Goal: Transaction & Acquisition: Purchase product/service

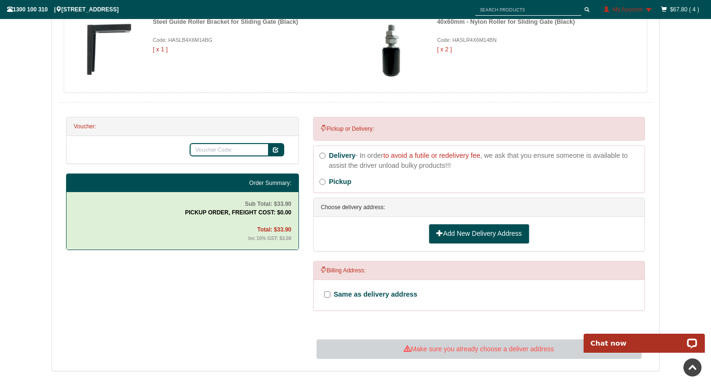
click at [456, 236] on link "Add New Delivery Address" at bounding box center [479, 234] width 101 height 20
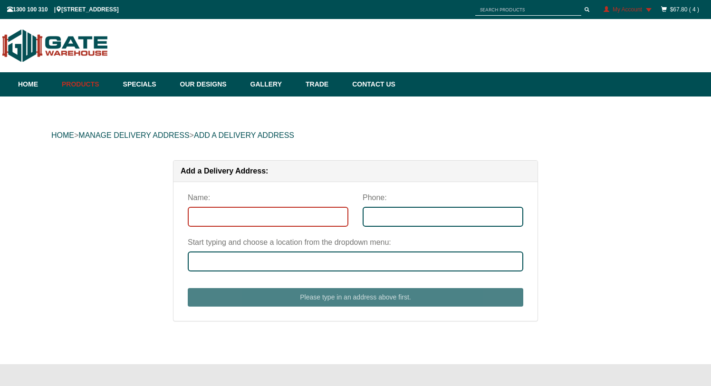
click at [257, 220] on input "Name:" at bounding box center [268, 217] width 161 height 20
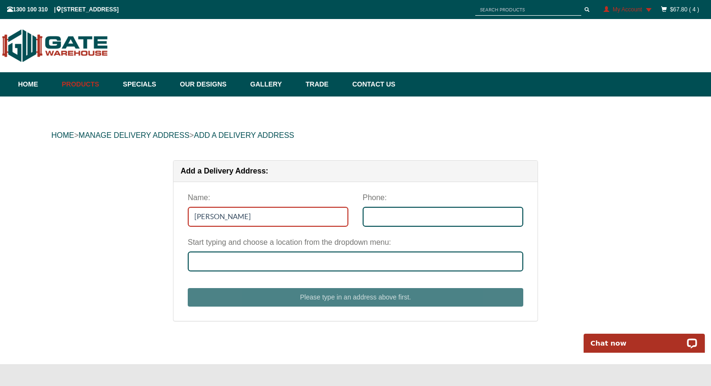
type input "Chaminda"
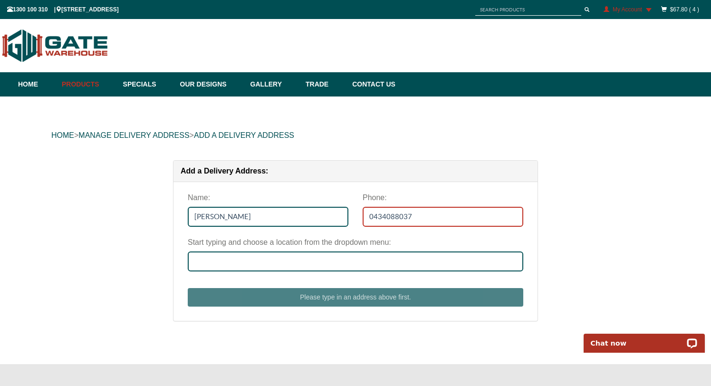
type input "0434088037"
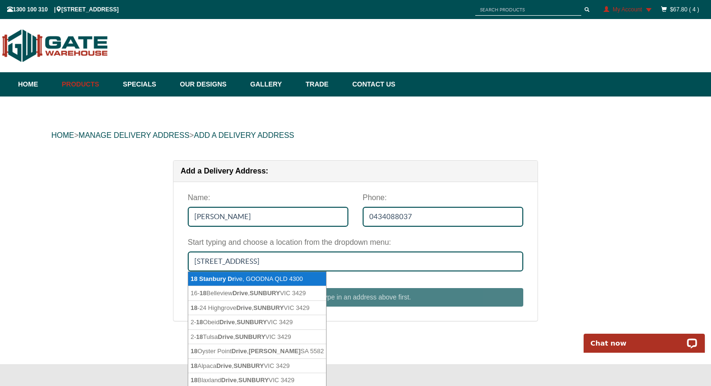
click at [264, 280] on li "18 Stanbury Dr ive, GOODNA QLD 4300" at bounding box center [257, 279] width 138 height 15
type input "18 Stanbury Drive, GOODNA QLD 4300"
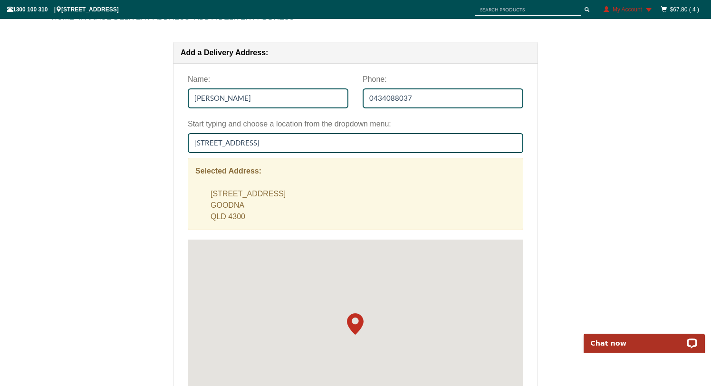
scroll to position [217, 0]
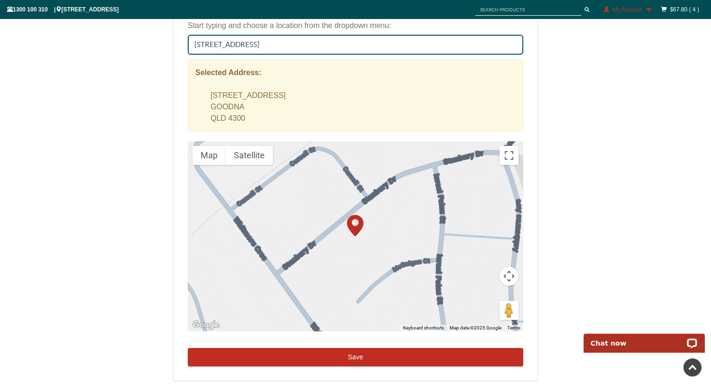
click at [360, 357] on button "Save" at bounding box center [356, 357] width 336 height 19
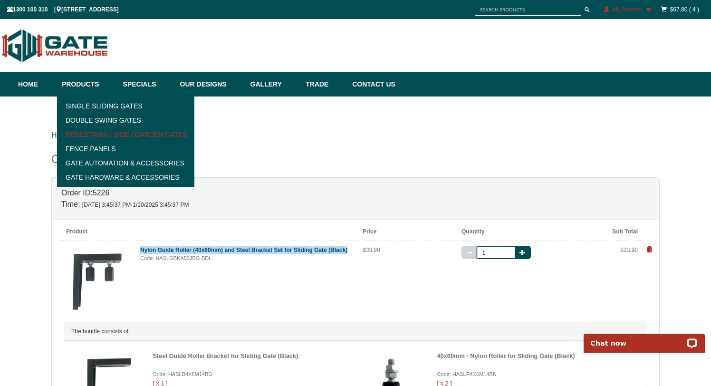
click at [111, 134] on link "Pedestrian / Side / Garden Gates" at bounding box center [126, 134] width 132 height 14
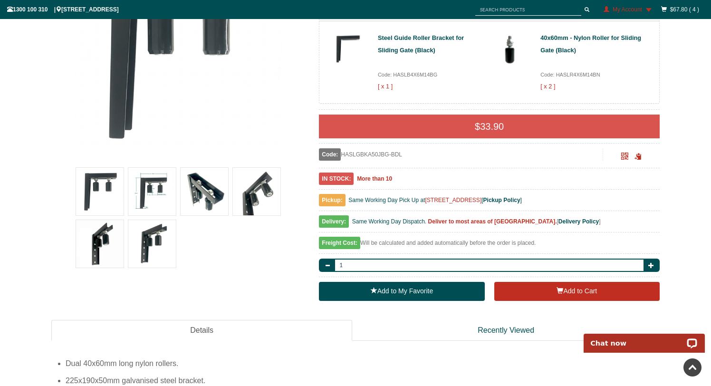
scroll to position [177, 0]
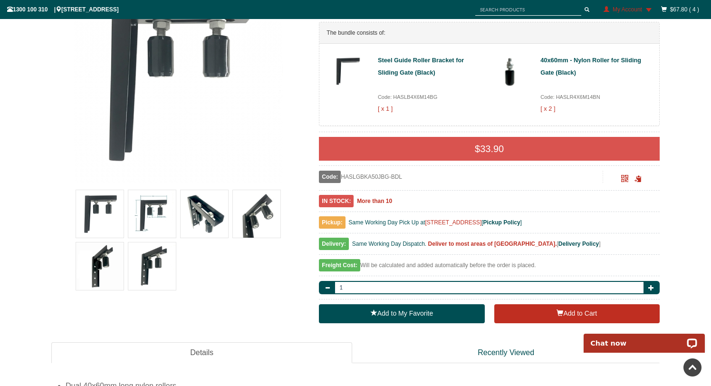
click at [151, 215] on img at bounding box center [152, 214] width 48 height 48
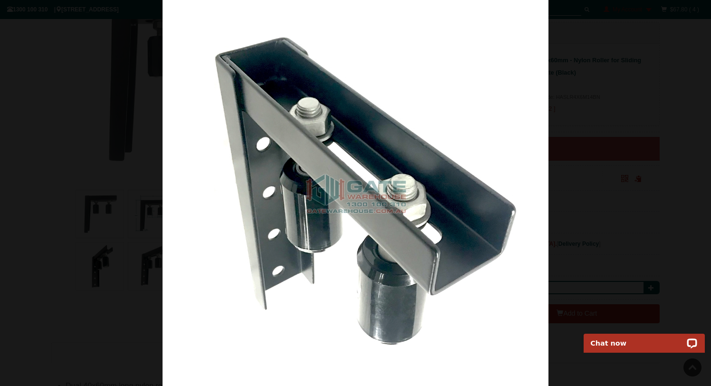
click at [599, 129] on div at bounding box center [355, 193] width 711 height 386
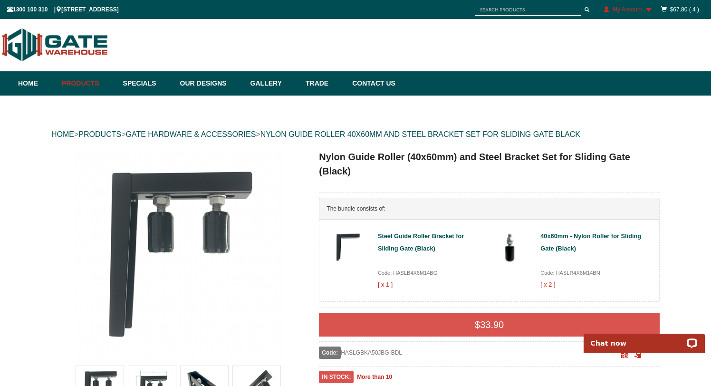
scroll to position [0, 0]
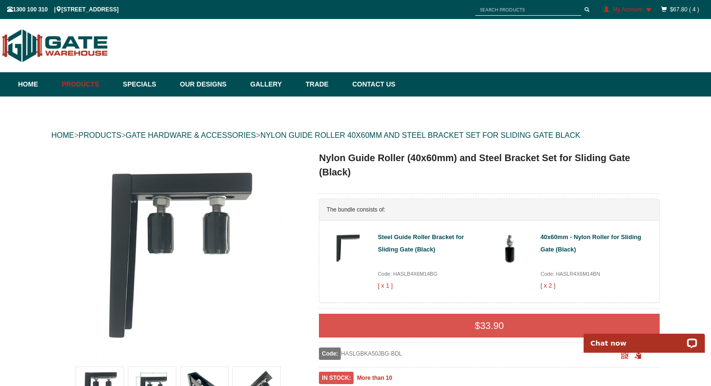
click at [498, 8] on input "text" at bounding box center [528, 10] width 106 height 12
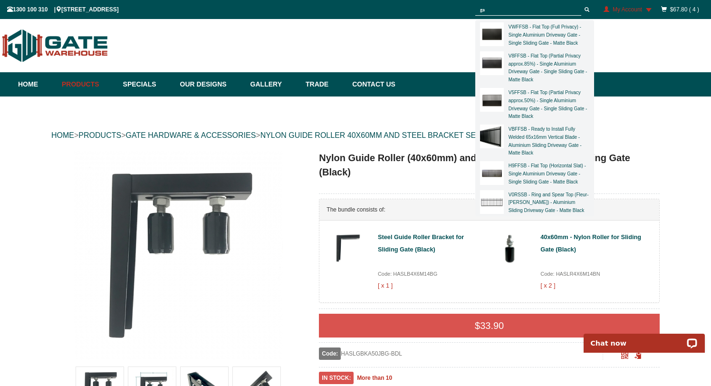
type input "g"
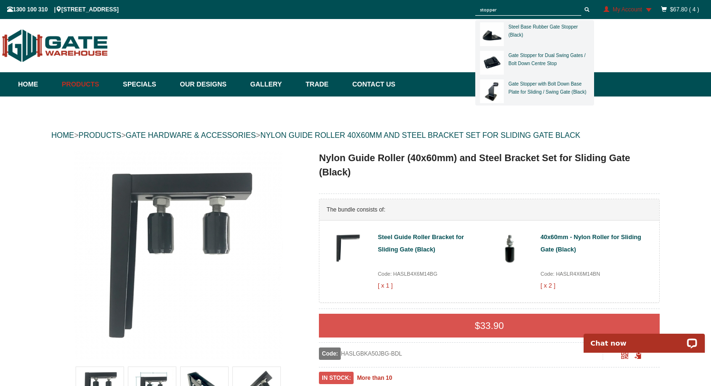
type input "stopper"
click at [530, 87] on div "Gate Stopper with Bolt Down Base Plate for Sliding / Swing Gate (Black)" at bounding box center [549, 87] width 82 height 16
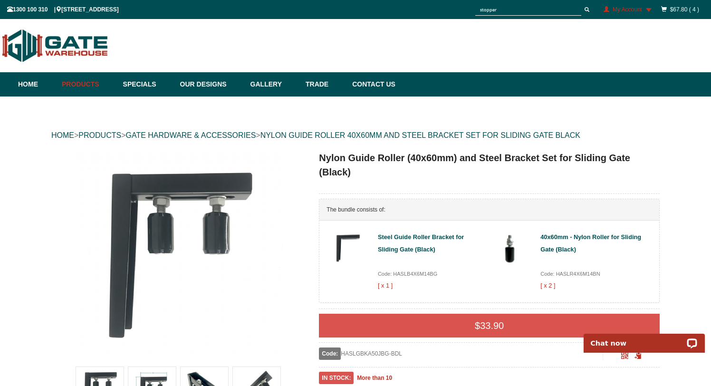
click at [500, 9] on input "stopper" at bounding box center [528, 10] width 106 height 12
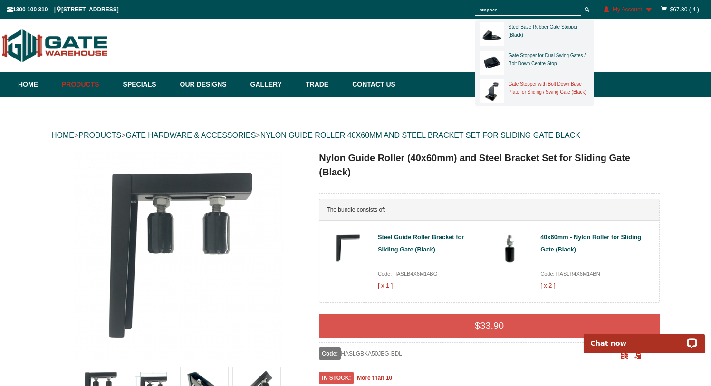
click at [520, 85] on link "Gate Stopper with Bolt Down Base Plate for Sliding / Swing Gate (Black)" at bounding box center [548, 87] width 78 height 13
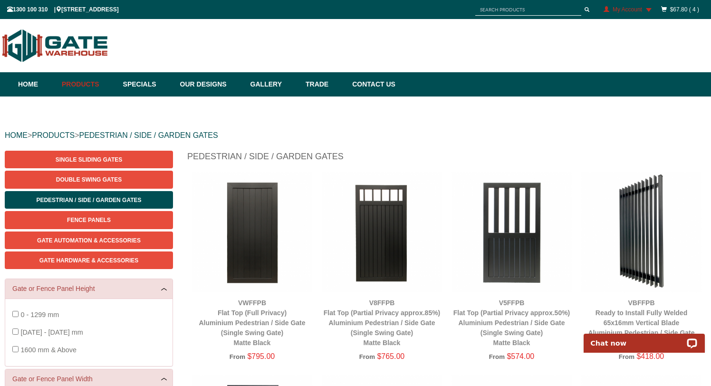
click at [510, 6] on input "text" at bounding box center [528, 10] width 106 height 12
paste input "50mm Sliding Gate Catcher"
type input "50mm Sliding Gate Catcher"
click at [580, 4] on button "submit" at bounding box center [587, 10] width 14 height 12
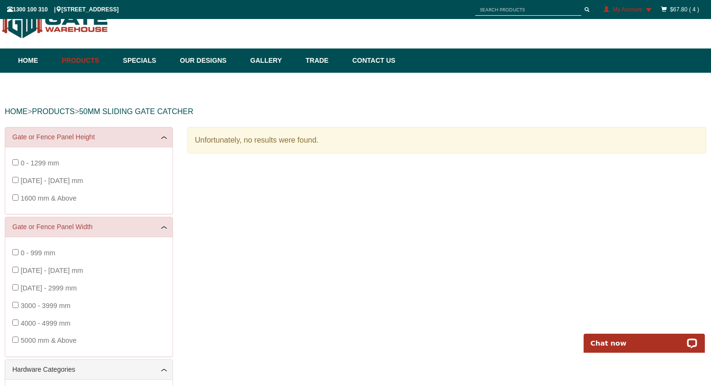
click at [513, 10] on input "text" at bounding box center [528, 10] width 106 height 12
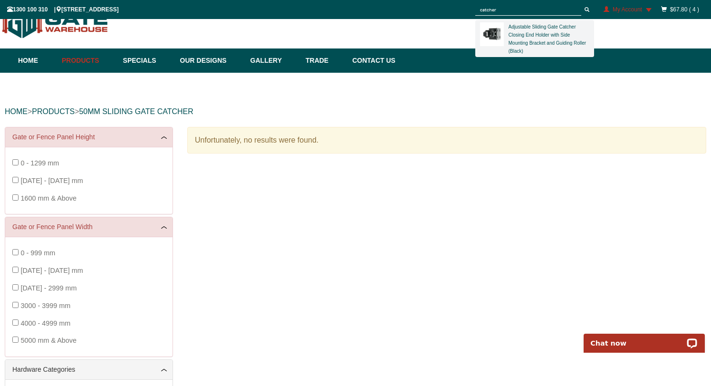
type input "catcher"
click at [580, 4] on button "submit" at bounding box center [587, 10] width 14 height 12
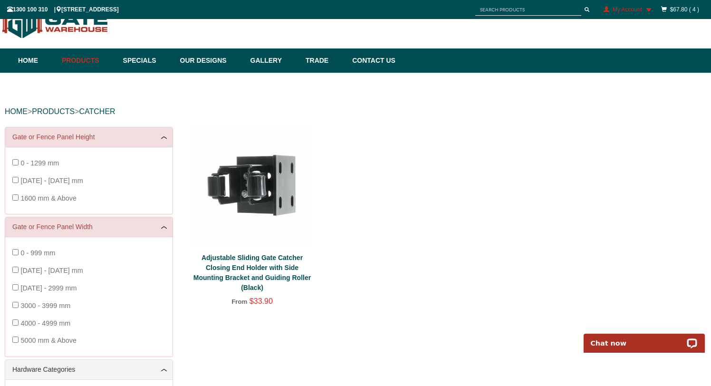
click at [282, 255] on link "Adjustable Sliding Gate Catcher Closing End Holder with Side Mounting Bracket a…" at bounding box center [251, 273] width 117 height 38
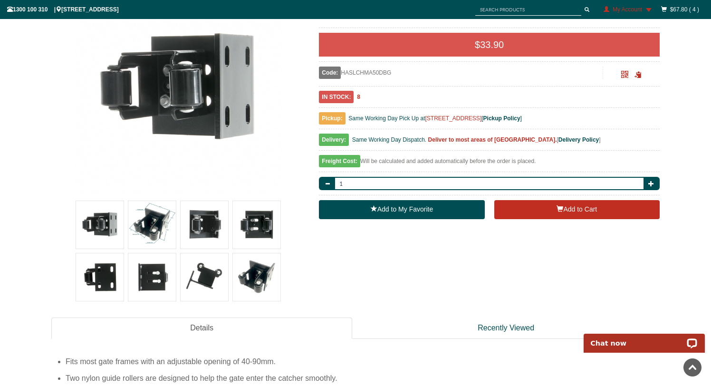
scroll to position [184, 0]
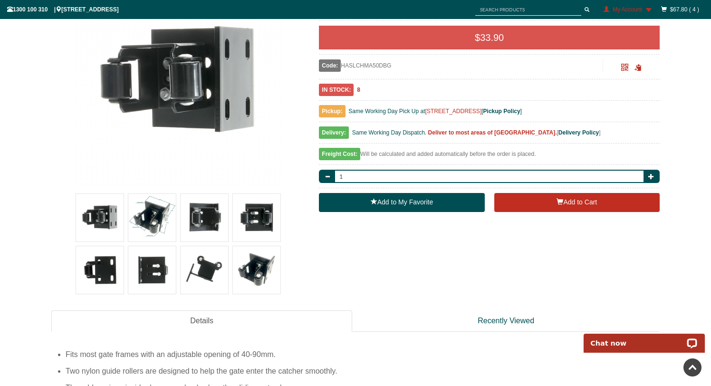
click at [96, 222] on img at bounding box center [100, 218] width 48 height 48
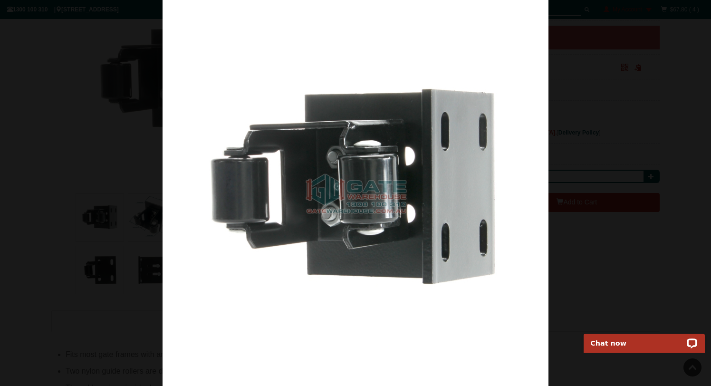
click at [611, 202] on div at bounding box center [355, 193] width 711 height 386
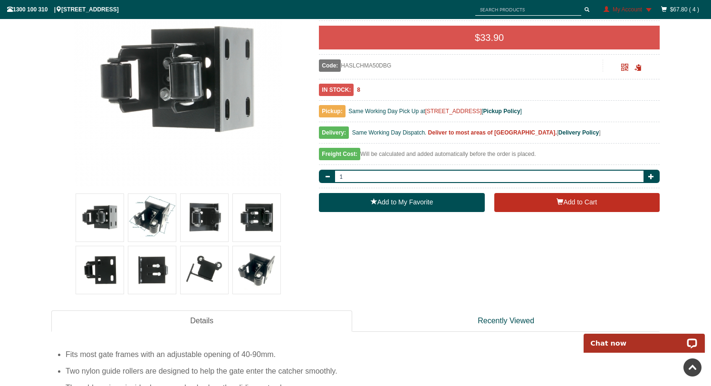
click at [158, 220] on img at bounding box center [152, 218] width 48 height 48
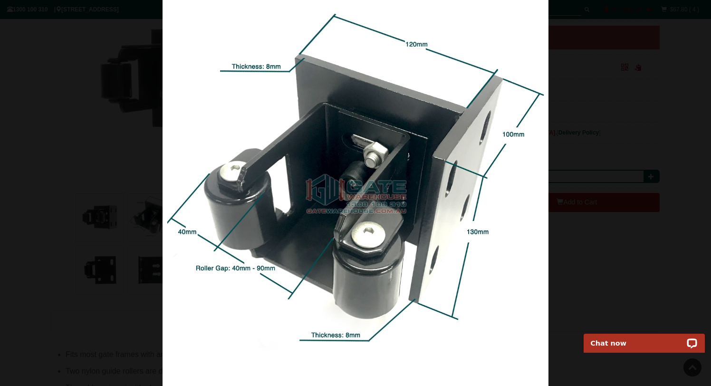
click at [81, 198] on div at bounding box center [355, 193] width 711 height 386
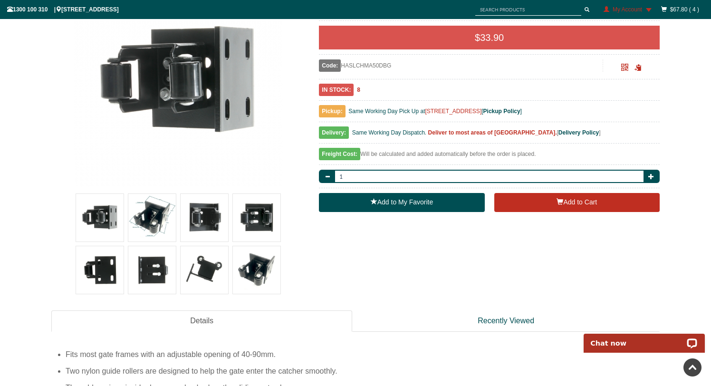
click at [192, 218] on img at bounding box center [205, 218] width 48 height 48
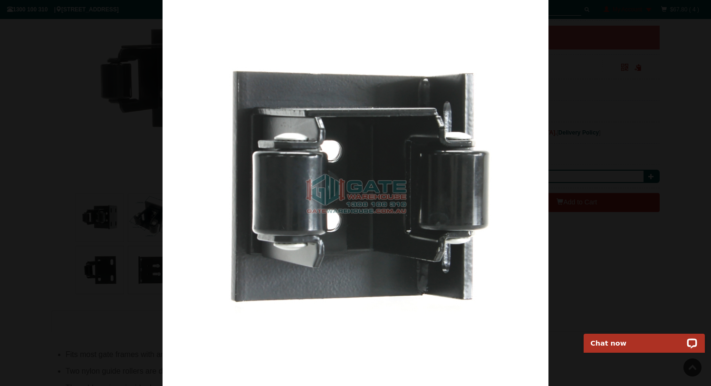
click at [159, 207] on div at bounding box center [355, 193] width 711 height 386
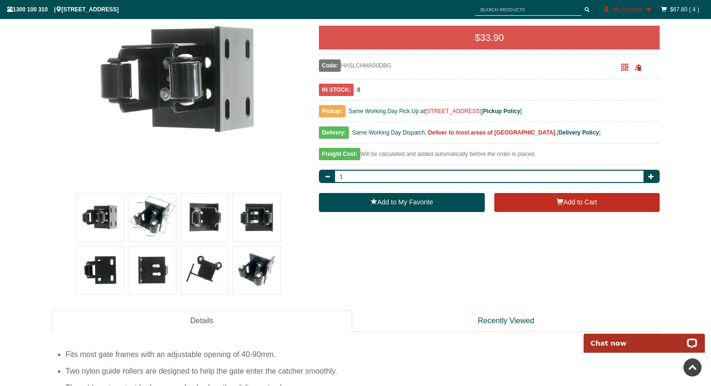
click at [212, 216] on img at bounding box center [205, 218] width 48 height 48
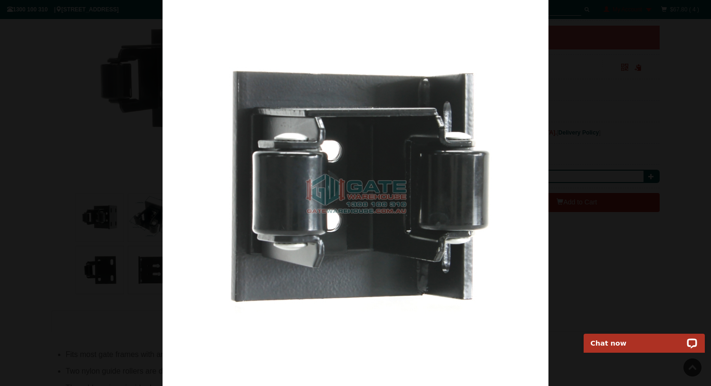
click at [277, 319] on img at bounding box center [356, 193] width 386 height 386
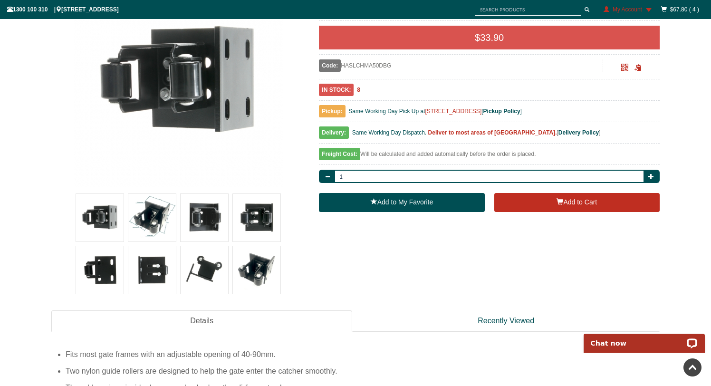
click at [257, 222] on img at bounding box center [257, 218] width 48 height 48
click at [104, 266] on img at bounding box center [100, 270] width 48 height 48
click at [150, 274] on img at bounding box center [152, 270] width 48 height 48
click at [159, 266] on img at bounding box center [152, 270] width 48 height 48
click at [211, 269] on img at bounding box center [356, 193] width 386 height 386
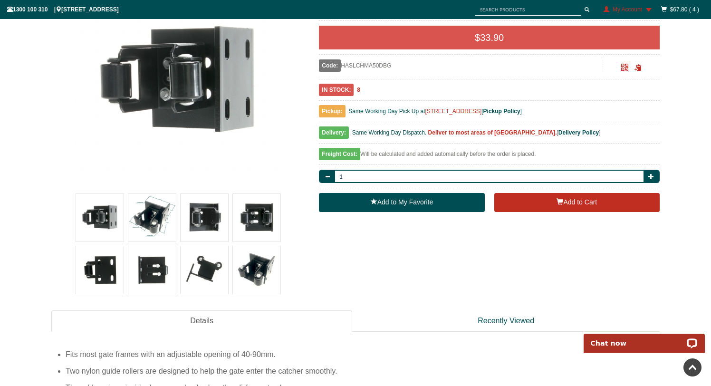
click at [211, 269] on img at bounding box center [205, 270] width 48 height 48
click at [253, 276] on img at bounding box center [257, 270] width 48 height 48
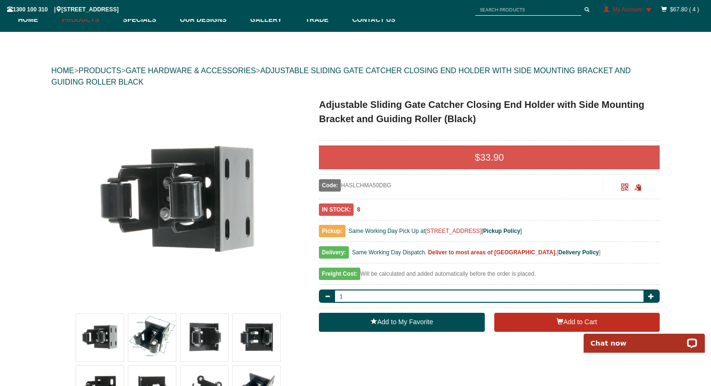
scroll to position [73, 0]
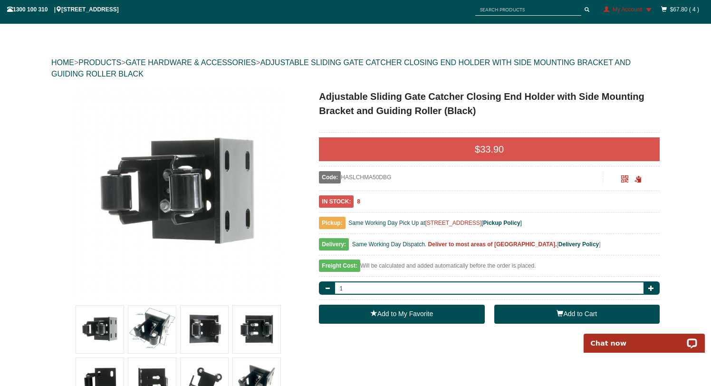
click at [523, 308] on button "Add to Cart" at bounding box center [576, 314] width 165 height 19
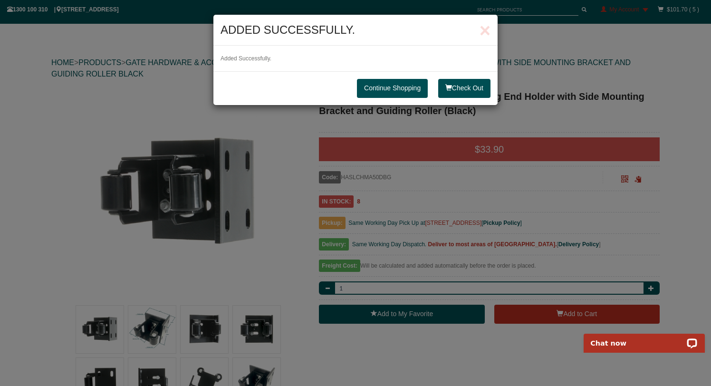
click at [412, 89] on link "Continue Shopping" at bounding box center [392, 88] width 71 height 19
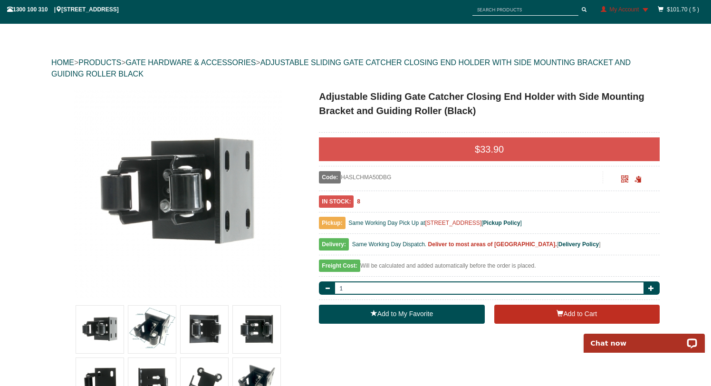
click at [667, 9] on div "$101.70 ( 5 )" at bounding box center [678, 9] width 51 height 17
click at [686, 10] on link "$101.70 ( 5 )" at bounding box center [683, 9] width 32 height 7
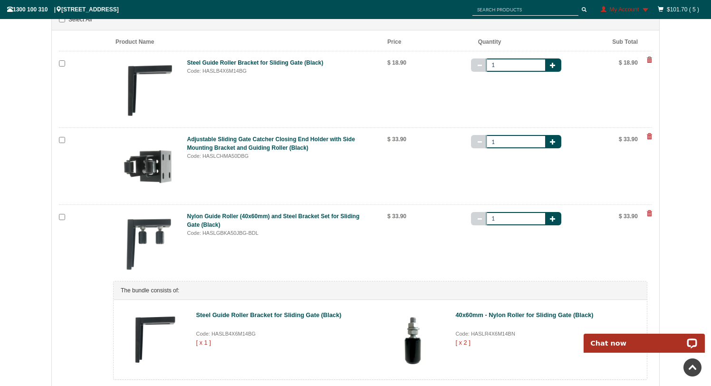
scroll to position [165, 0]
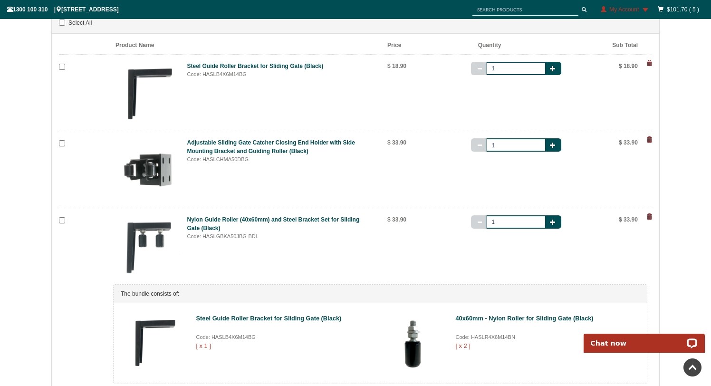
click at [650, 63] on span at bounding box center [650, 63] width 6 height 6
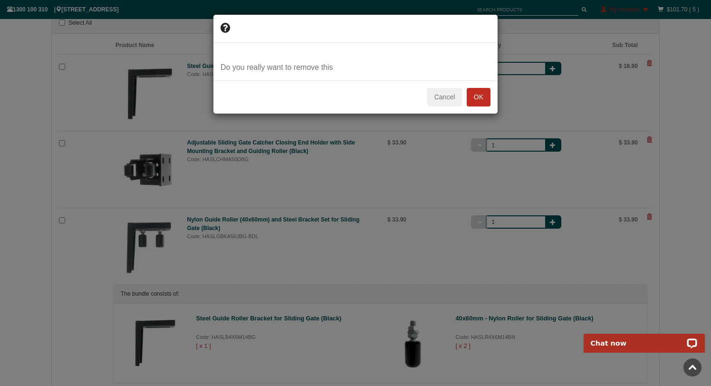
click at [478, 95] on button "OK" at bounding box center [479, 97] width 24 height 19
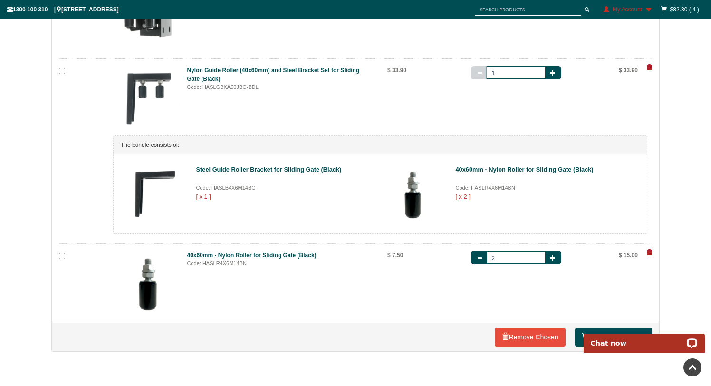
click at [650, 255] on span at bounding box center [650, 253] width 6 height 6
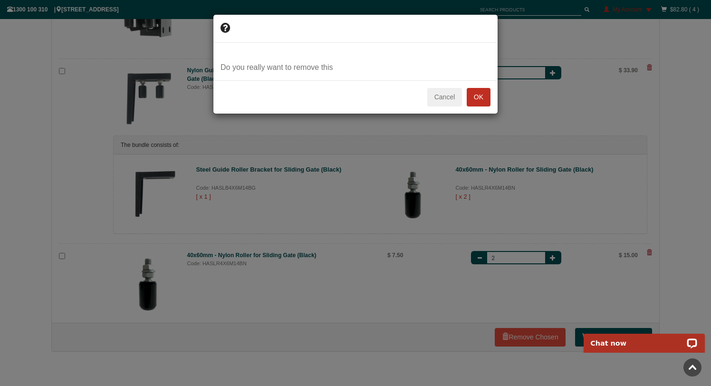
click at [477, 97] on button "OK" at bounding box center [479, 97] width 24 height 19
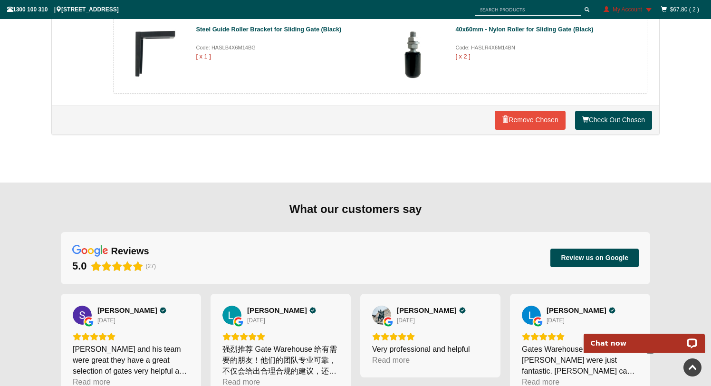
scroll to position [327, 0]
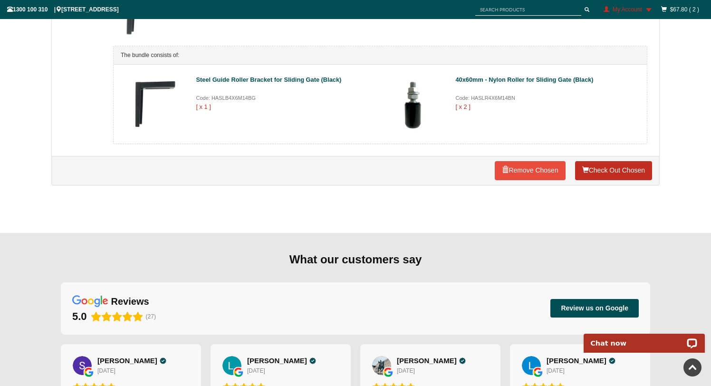
click at [595, 173] on link "Check Out Chosen" at bounding box center [613, 170] width 77 height 19
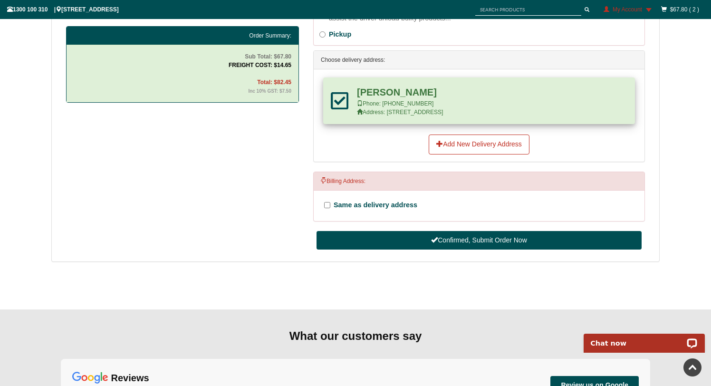
scroll to position [592, 0]
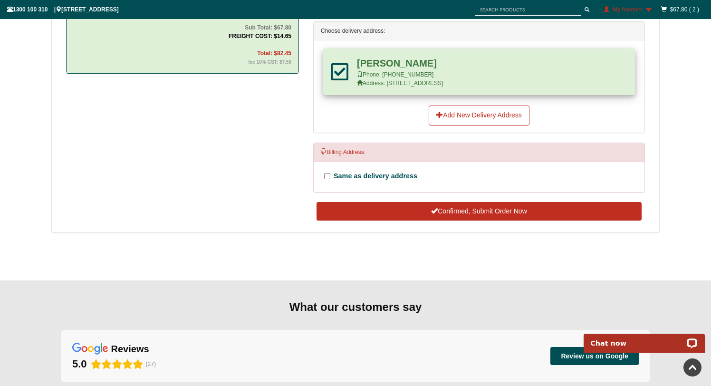
click at [473, 214] on button "Confirmed, Submit Order Now" at bounding box center [479, 211] width 325 height 19
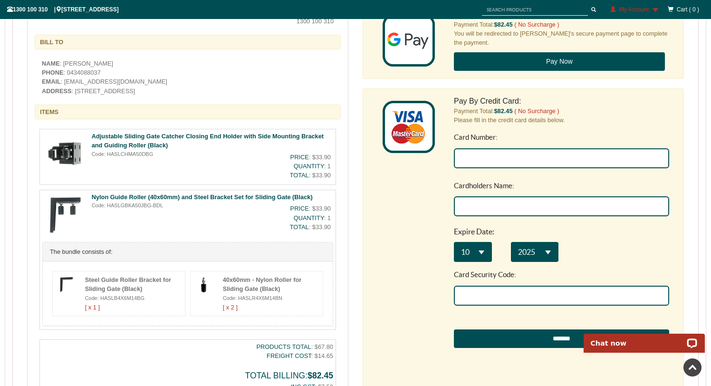
scroll to position [326, 0]
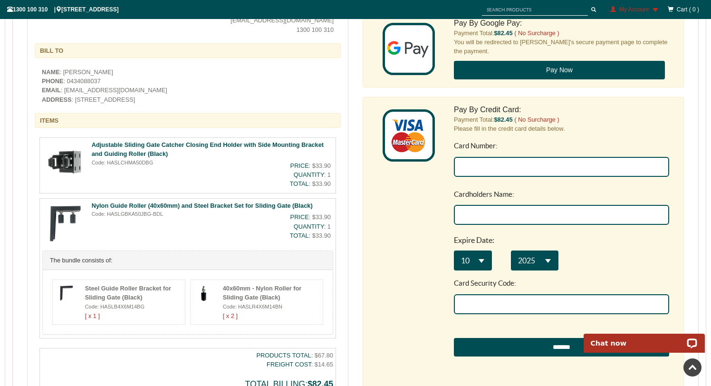
click at [477, 165] on input "Card Number:" at bounding box center [561, 167] width 215 height 20
type input "5353 1852 8703 0812"
click at [486, 210] on input "Cardholders Name:" at bounding box center [561, 215] width 215 height 20
type input "C Divitotawela"
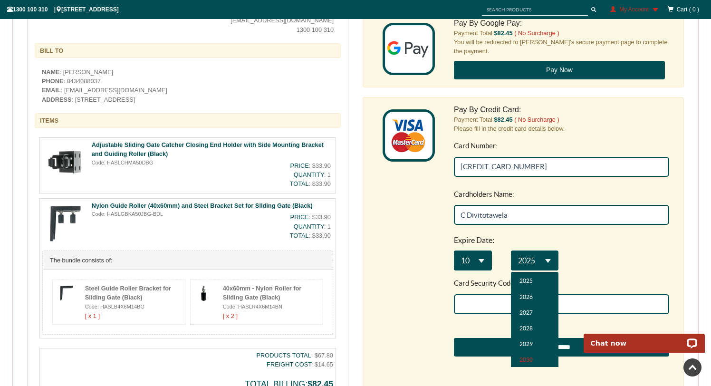
scroll to position [0, 0]
select select "**"
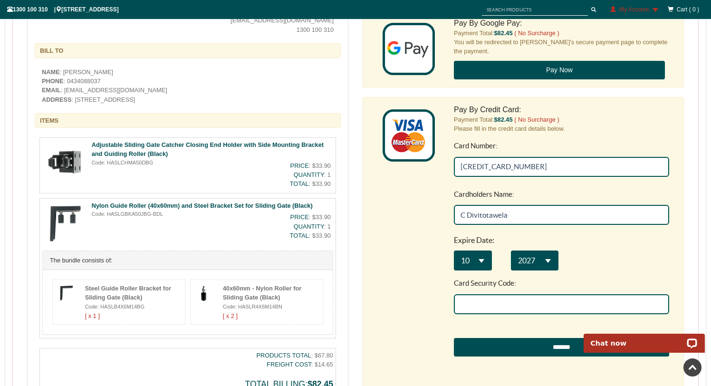
click at [496, 300] on input "Card Security Code:" at bounding box center [561, 304] width 215 height 20
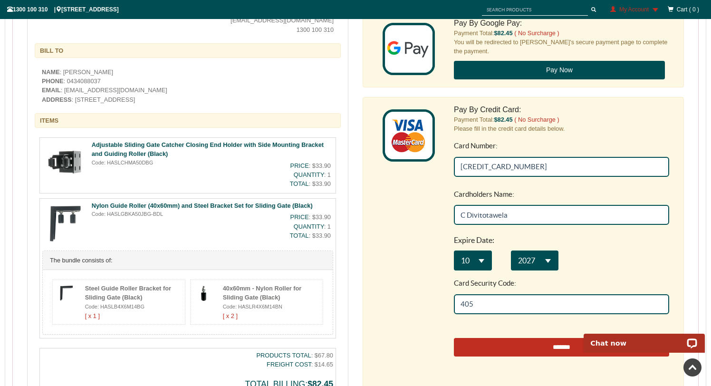
type input "405"
click at [515, 350] on input "*******" at bounding box center [561, 347] width 215 height 19
type input "**********"
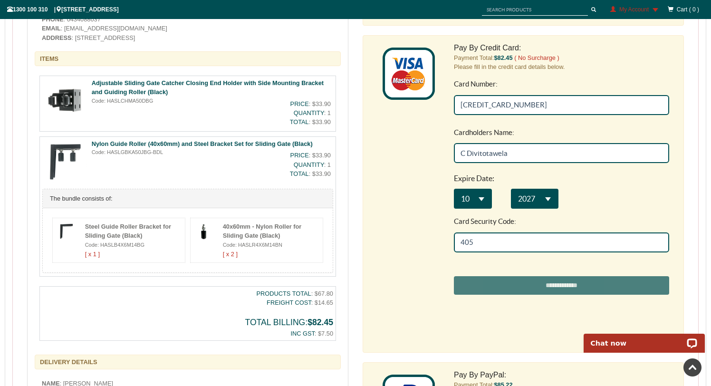
scroll to position [370, 0]
